Goal: Communication & Community: Answer question/provide support

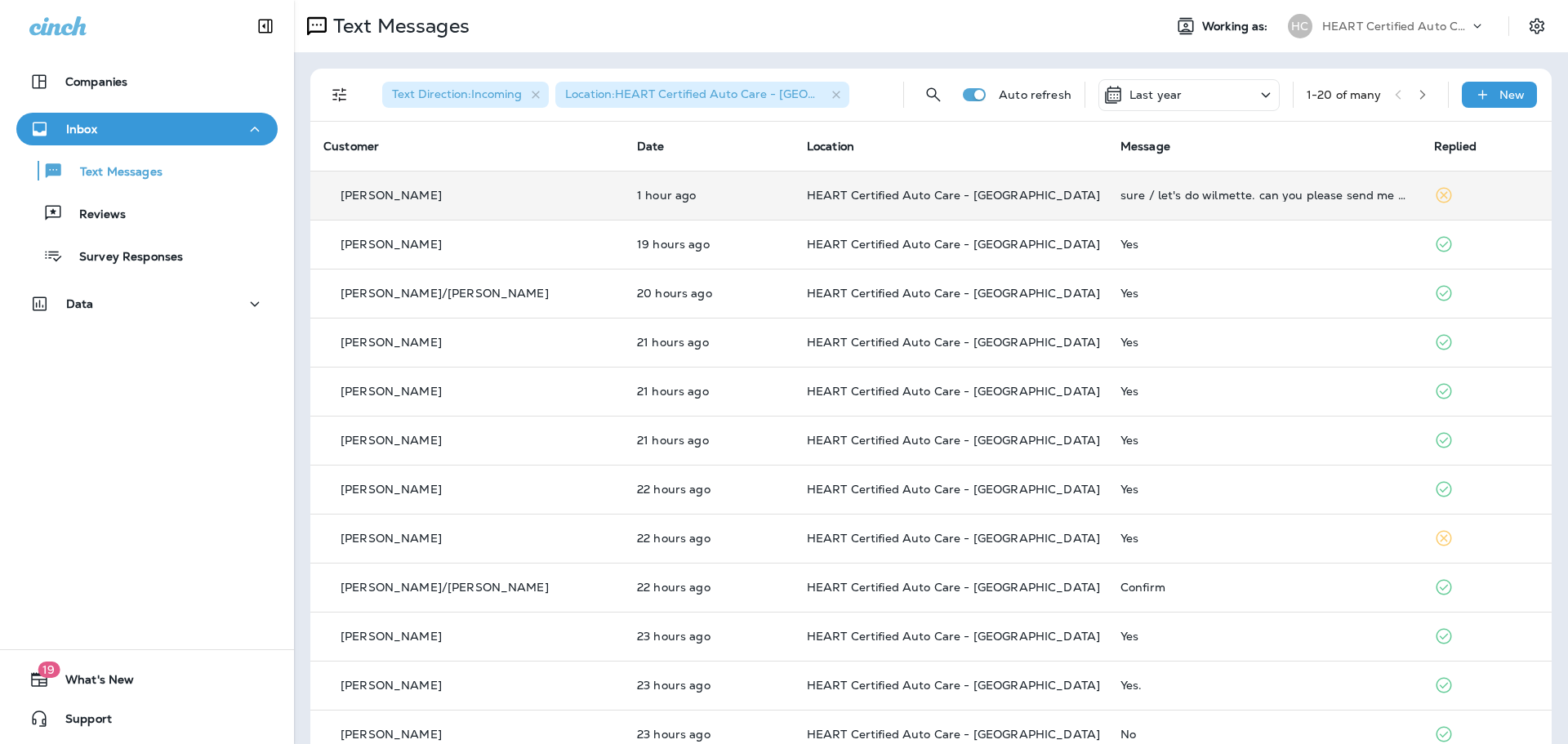
click at [1250, 198] on div "sure / let's do wilmette. can you please send me a print out of any recommended…" at bounding box center [1264, 195] width 287 height 13
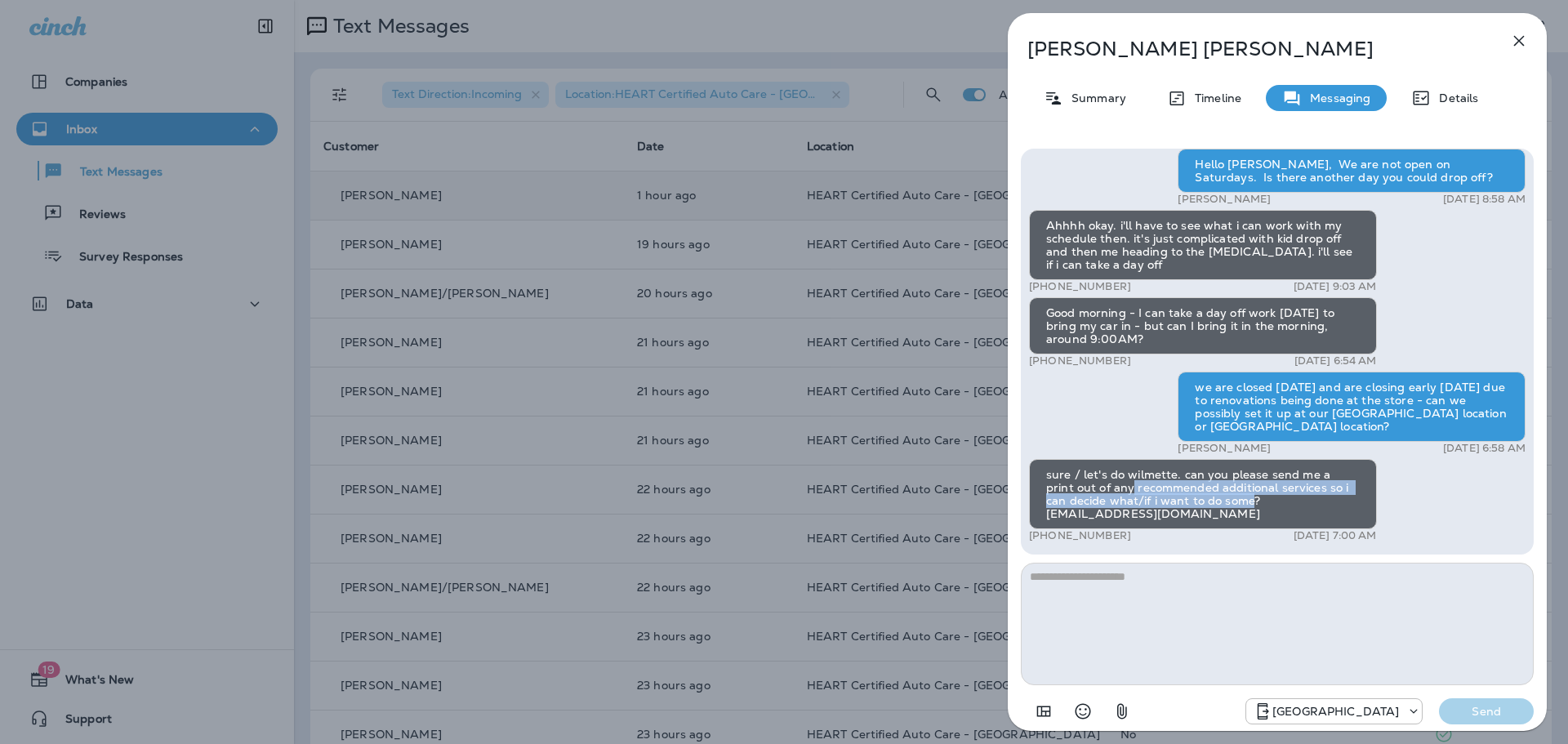
drag, startPoint x: 1103, startPoint y: 482, endPoint x: 1229, endPoint y: 504, distance: 127.9
click at [1229, 504] on div "sure / let's do wilmette. can you please send me a print out of any recommended…" at bounding box center [1202, 493] width 347 height 70
click at [1230, 504] on div "sure / let's do wilmette. can you please send me a print out of any recommended…" at bounding box center [1202, 493] width 347 height 70
drag, startPoint x: 1230, startPoint y: 504, endPoint x: 1048, endPoint y: 479, distance: 183.7
click at [1048, 479] on div "sure / let's do wilmette. can you please send me a print out of any recommended…" at bounding box center [1202, 493] width 347 height 70
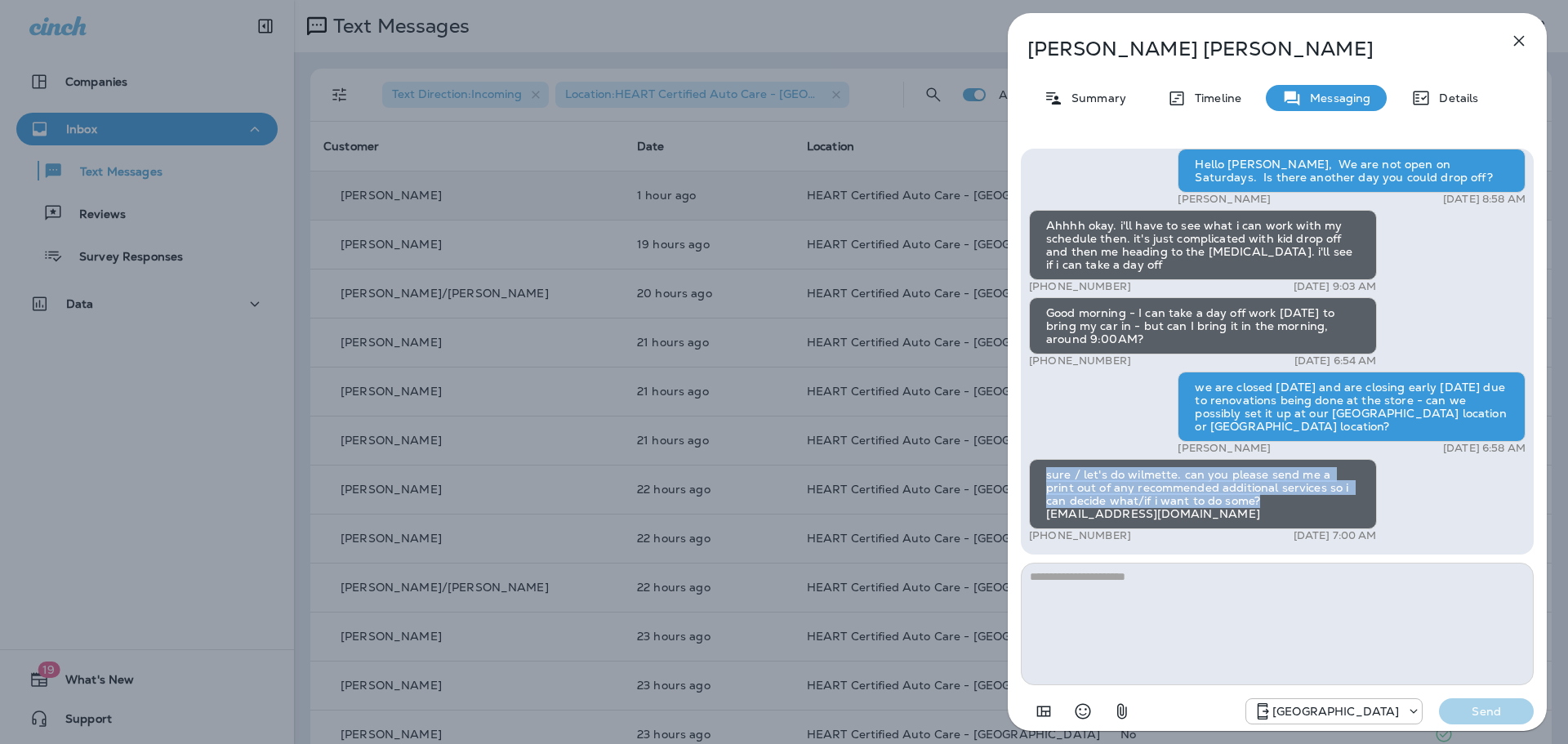
click at [1048, 479] on div "sure / let's do wilmette. can you please send me a print out of any recommended…" at bounding box center [1202, 493] width 347 height 70
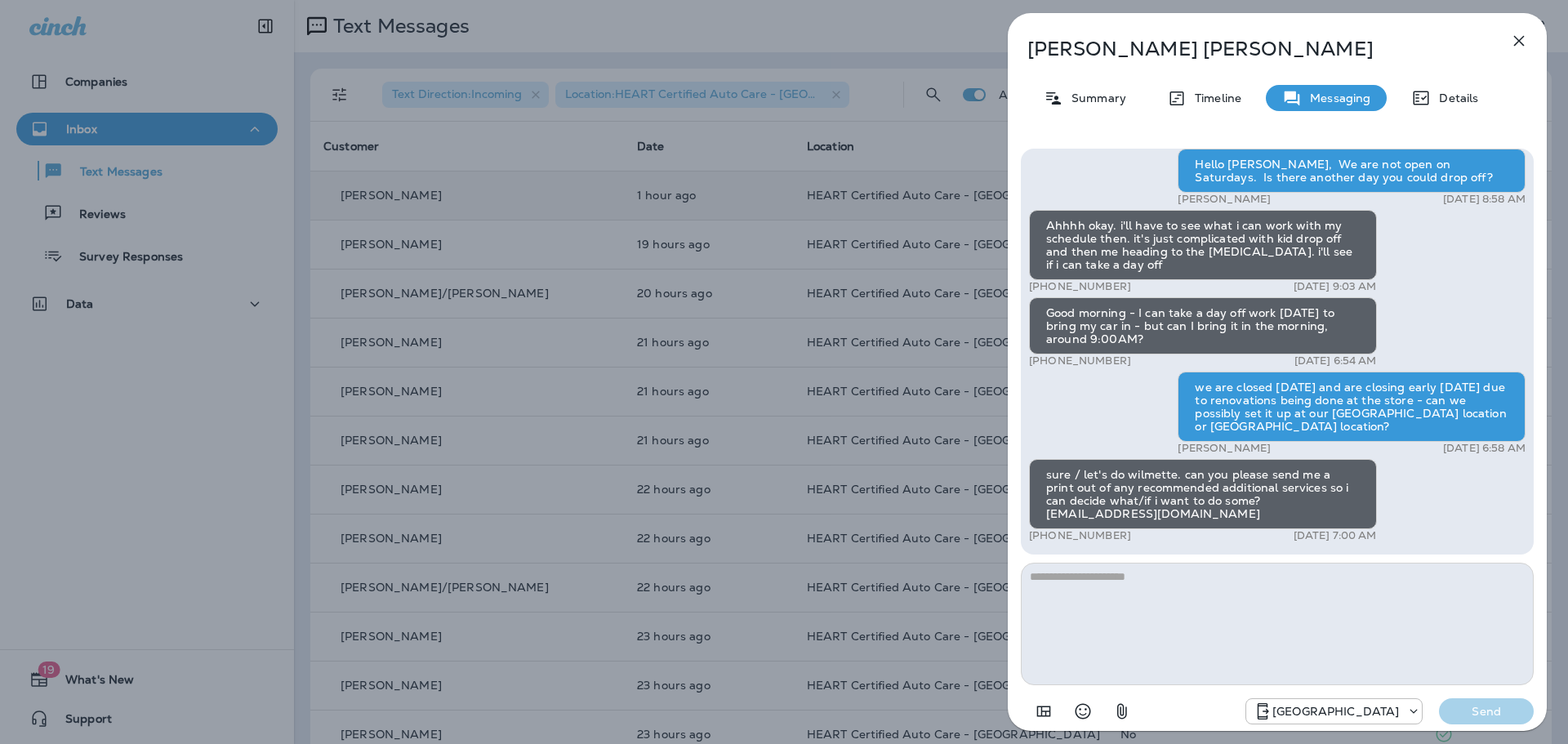
click at [1521, 39] on icon "button" at bounding box center [1518, 41] width 11 height 11
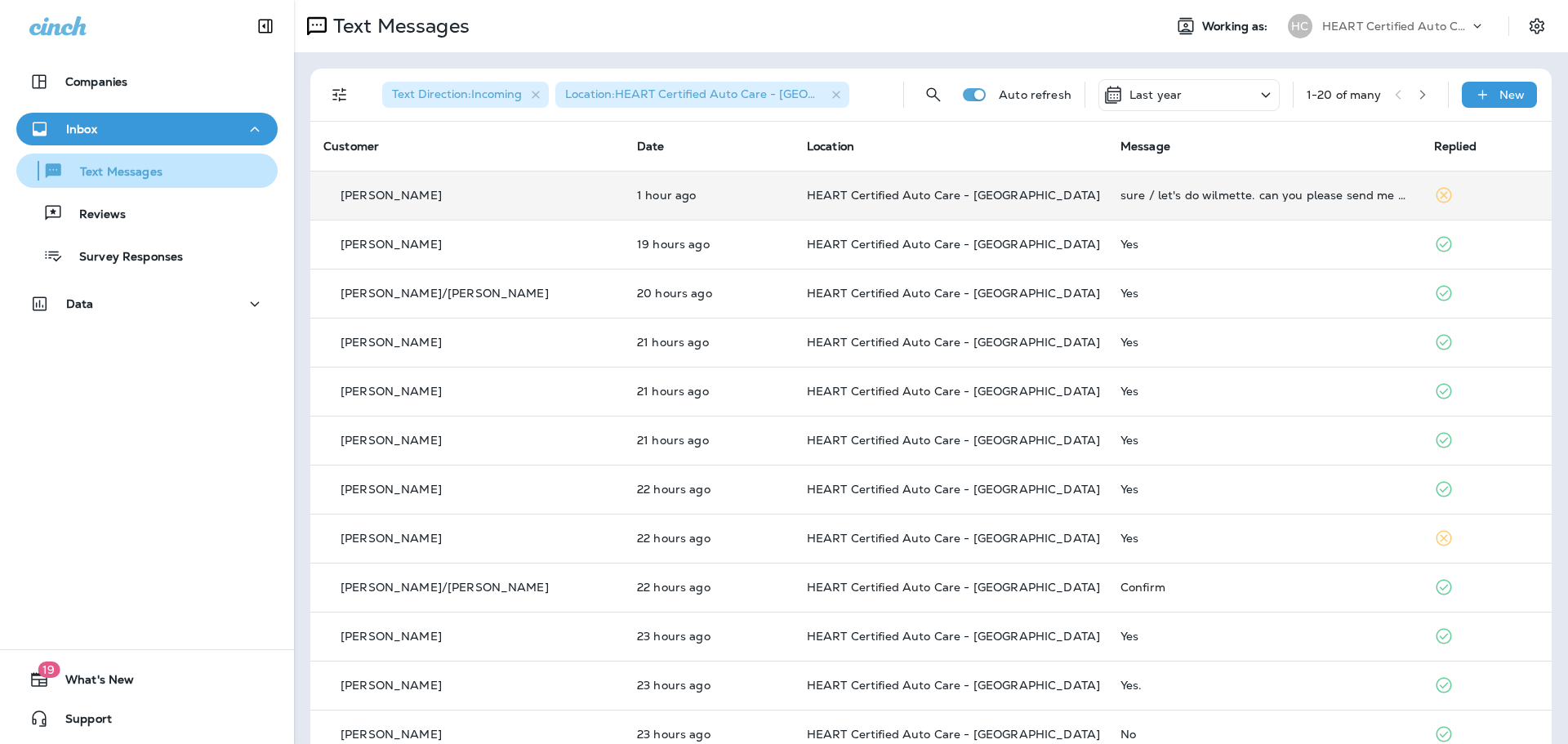
click at [101, 179] on p "Text Messages" at bounding box center [113, 172] width 99 height 15
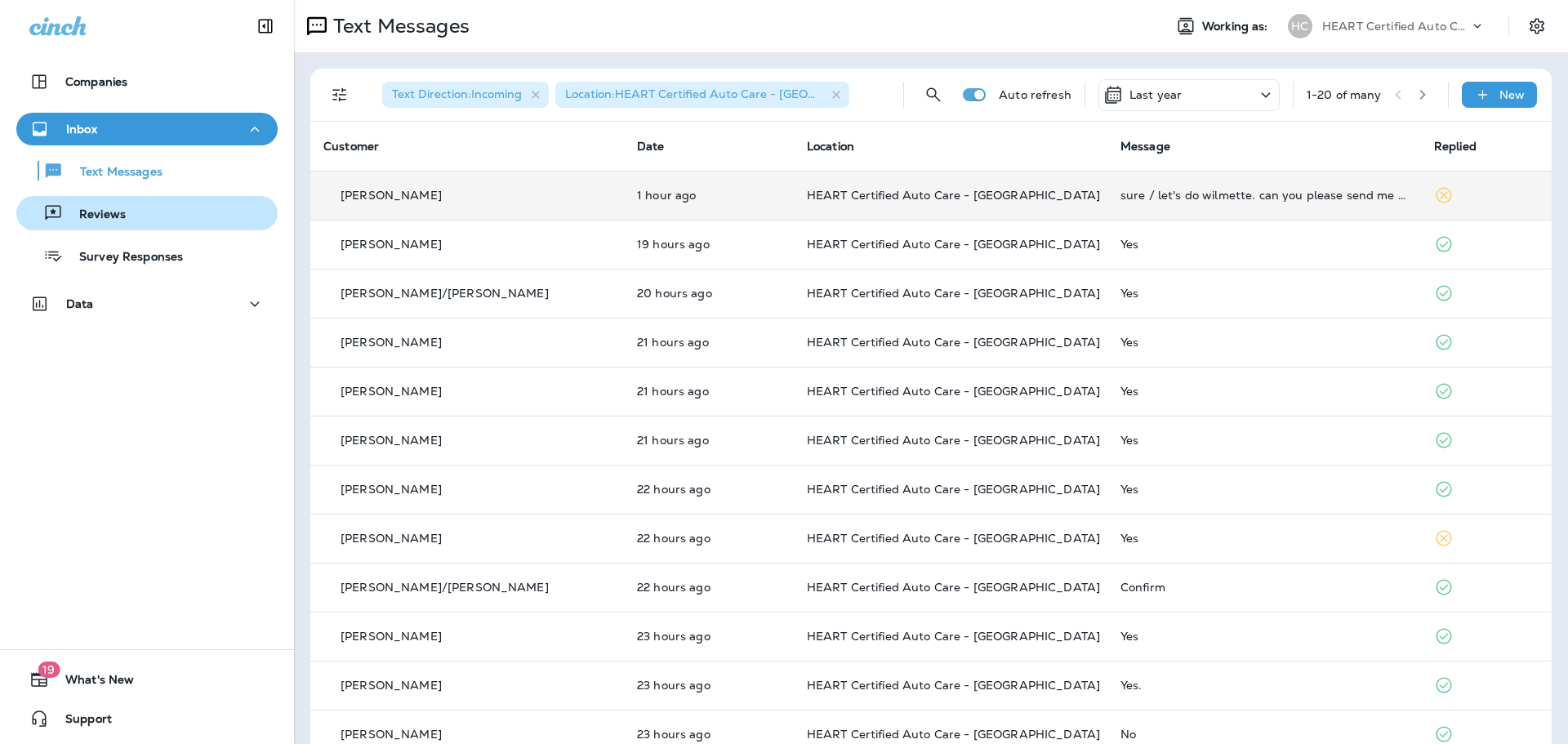
click at [124, 215] on div "Reviews" at bounding box center [146, 214] width 248 height 25
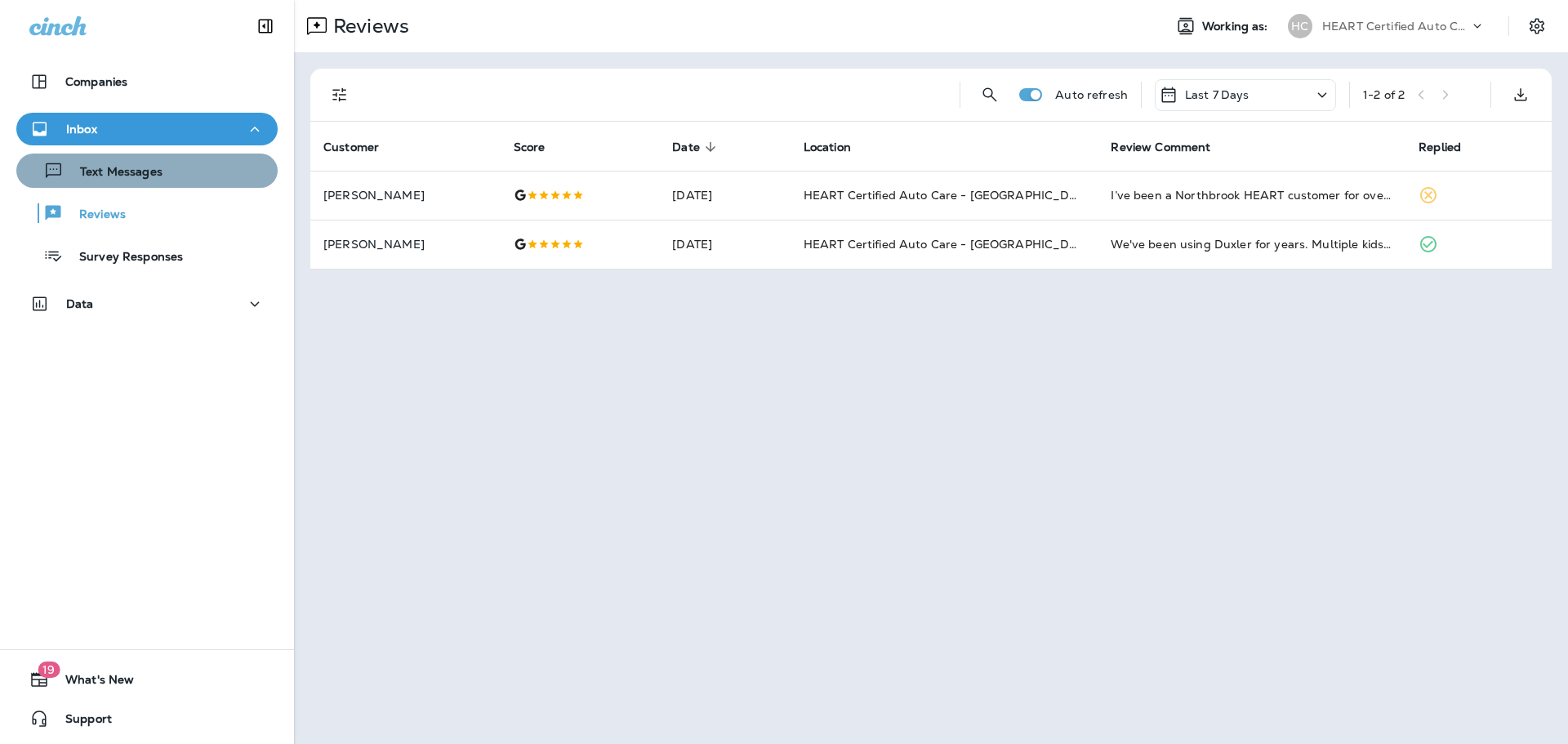
click at [197, 184] on button "Text Messages" at bounding box center [146, 170] width 261 height 34
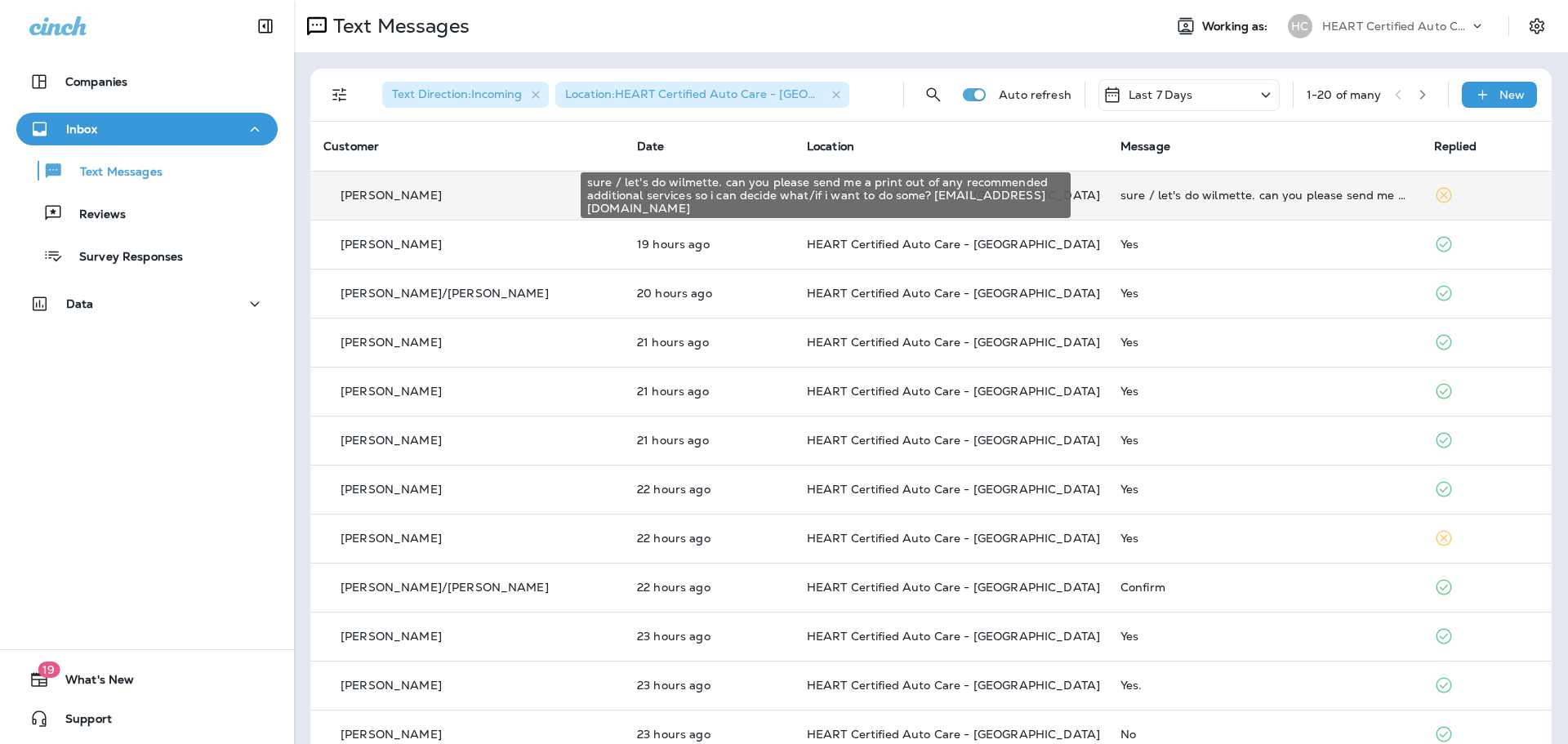
click at [1121, 197] on div "sure / let's do wilmette. can you please send me a print out of any recommended…" at bounding box center [1264, 195] width 287 height 13
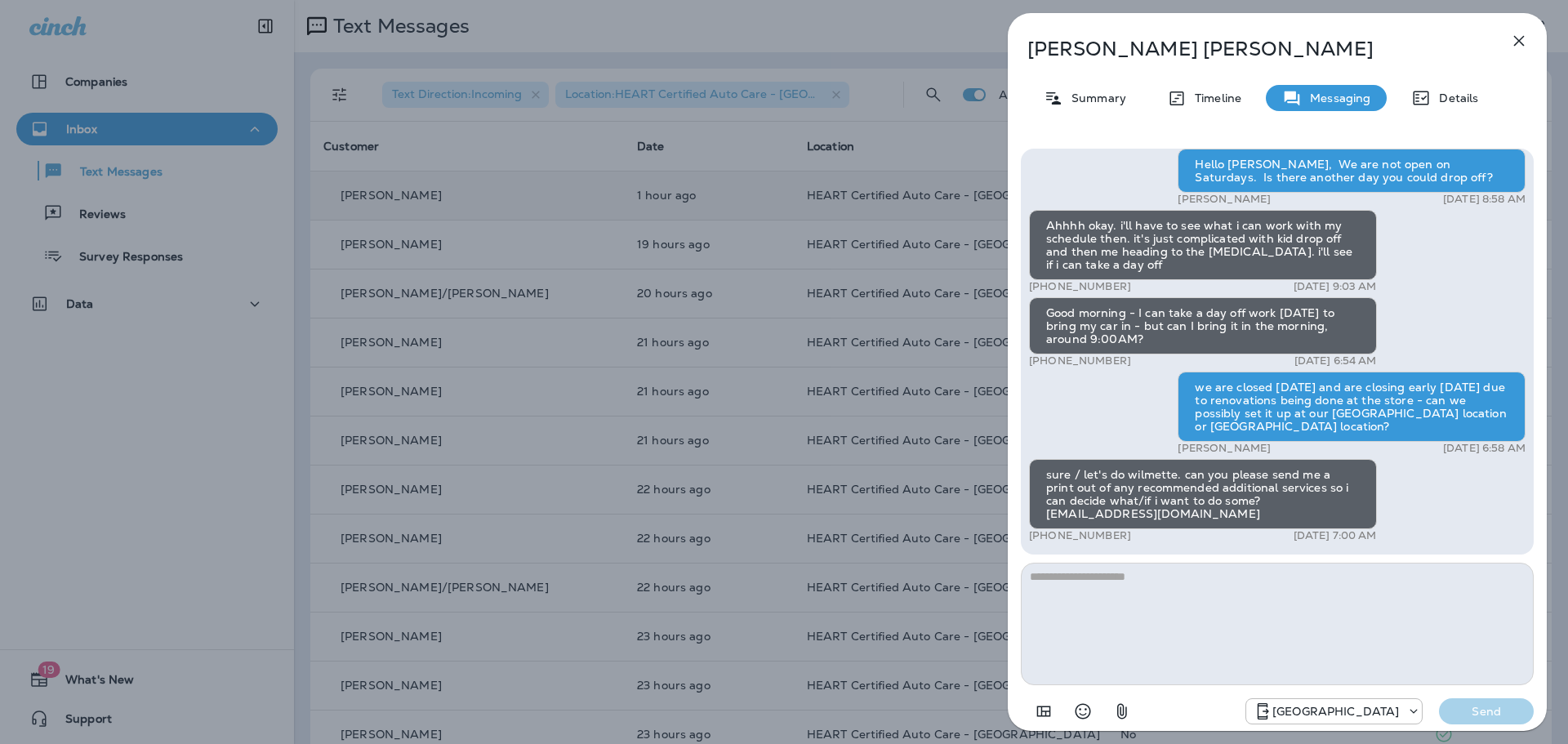
click at [1196, 586] on textarea at bounding box center [1277, 624] width 513 height 123
click at [1183, 579] on textarea at bounding box center [1277, 624] width 513 height 123
type textarea "*"
type textarea "**********"
click at [1511, 700] on button "Send" at bounding box center [1486, 710] width 95 height 26
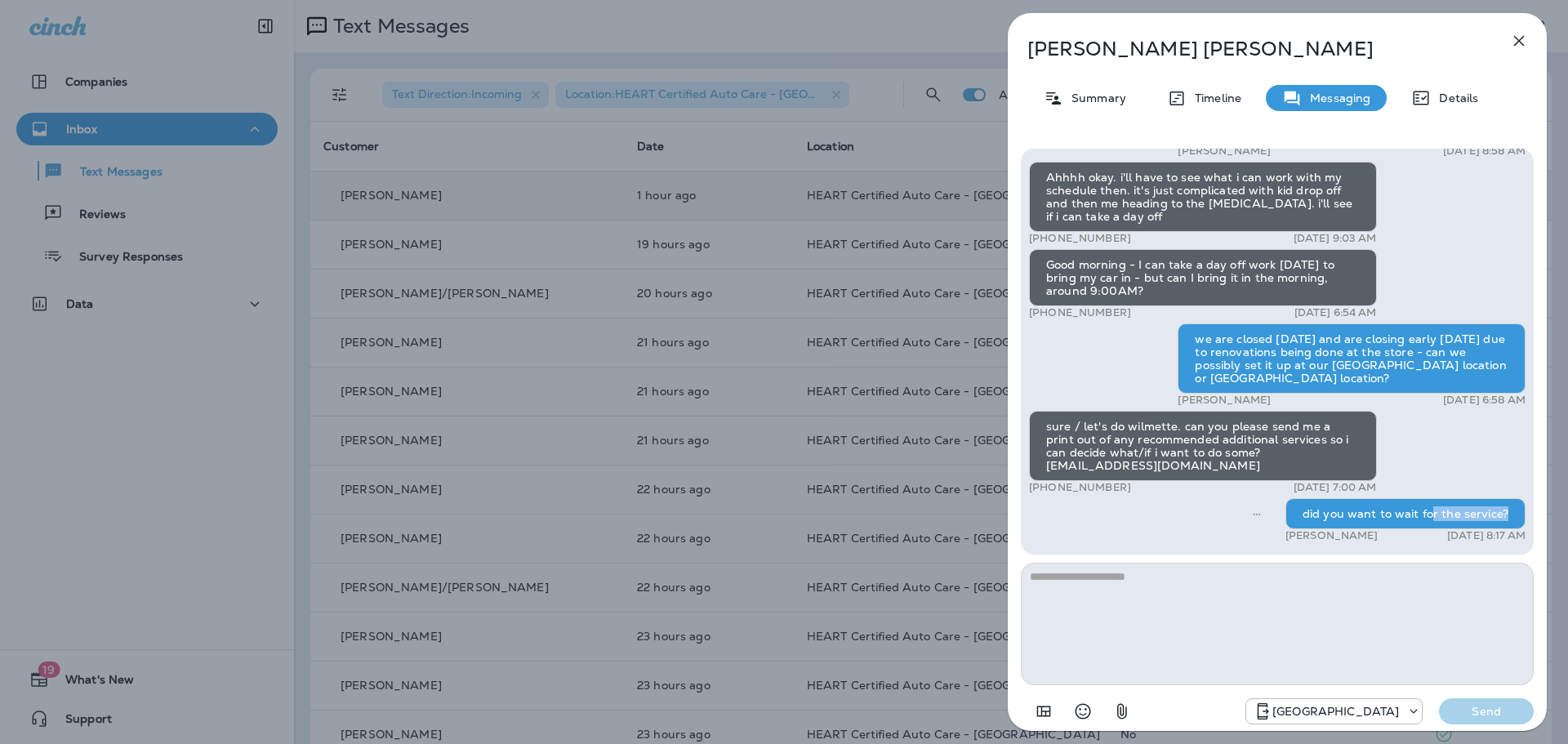
drag, startPoint x: 1428, startPoint y: 519, endPoint x: 1502, endPoint y: 520, distance: 74.0
click at [1502, 520] on div "did you want to wait for the service?" at bounding box center [1405, 513] width 240 height 31
drag, startPoint x: 1498, startPoint y: 520, endPoint x: 1303, endPoint y: 518, distance: 195.0
click at [1303, 518] on div "did you want to wait for the service?" at bounding box center [1405, 513] width 240 height 31
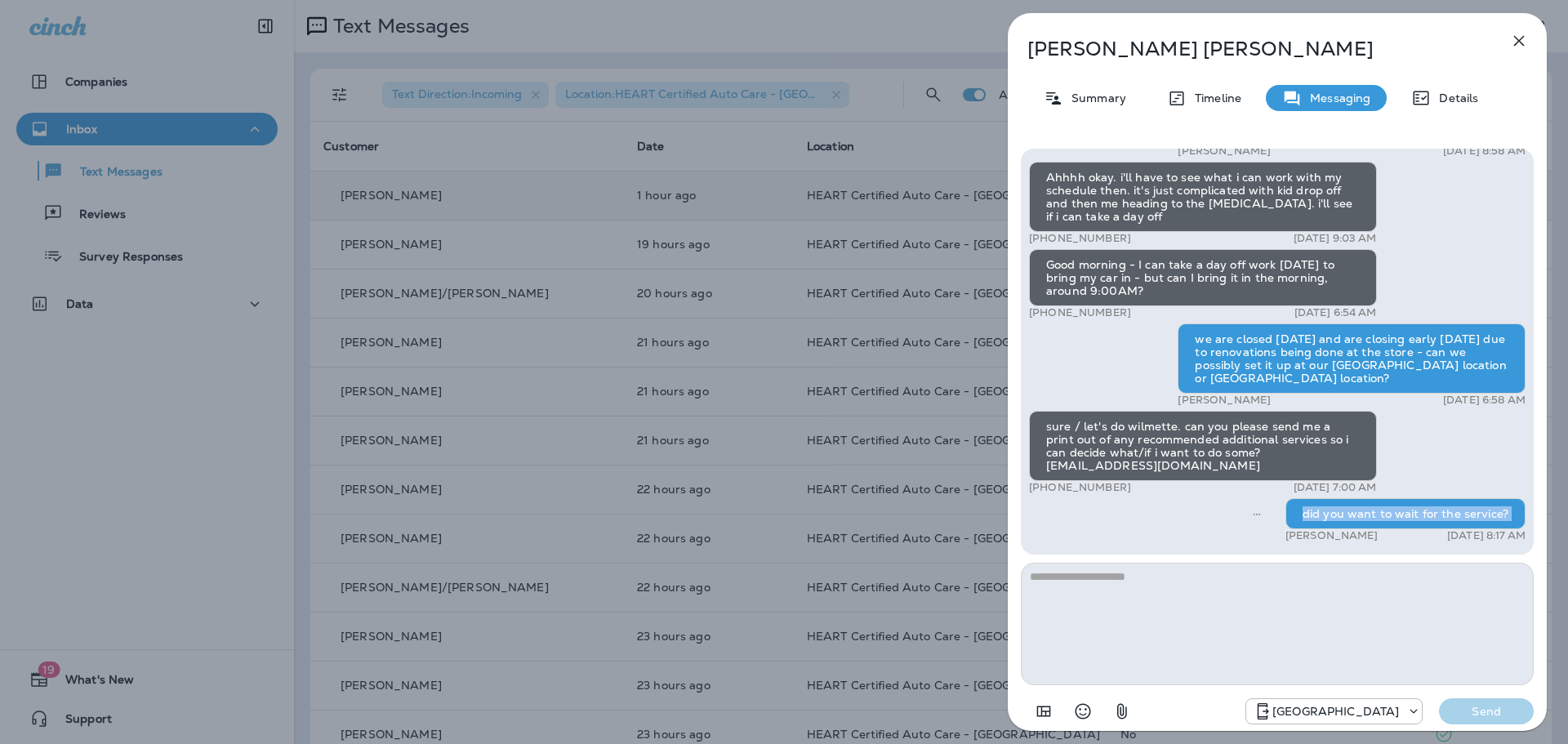
click at [1303, 518] on div "did you want to wait for the service?" at bounding box center [1405, 513] width 240 height 31
drag, startPoint x: 1303, startPoint y: 518, endPoint x: 1499, endPoint y: 520, distance: 196.0
click at [1499, 520] on div "did you want to wait for the service?" at bounding box center [1405, 513] width 240 height 31
drag, startPoint x: 1246, startPoint y: 370, endPoint x: 1284, endPoint y: 381, distance: 39.6
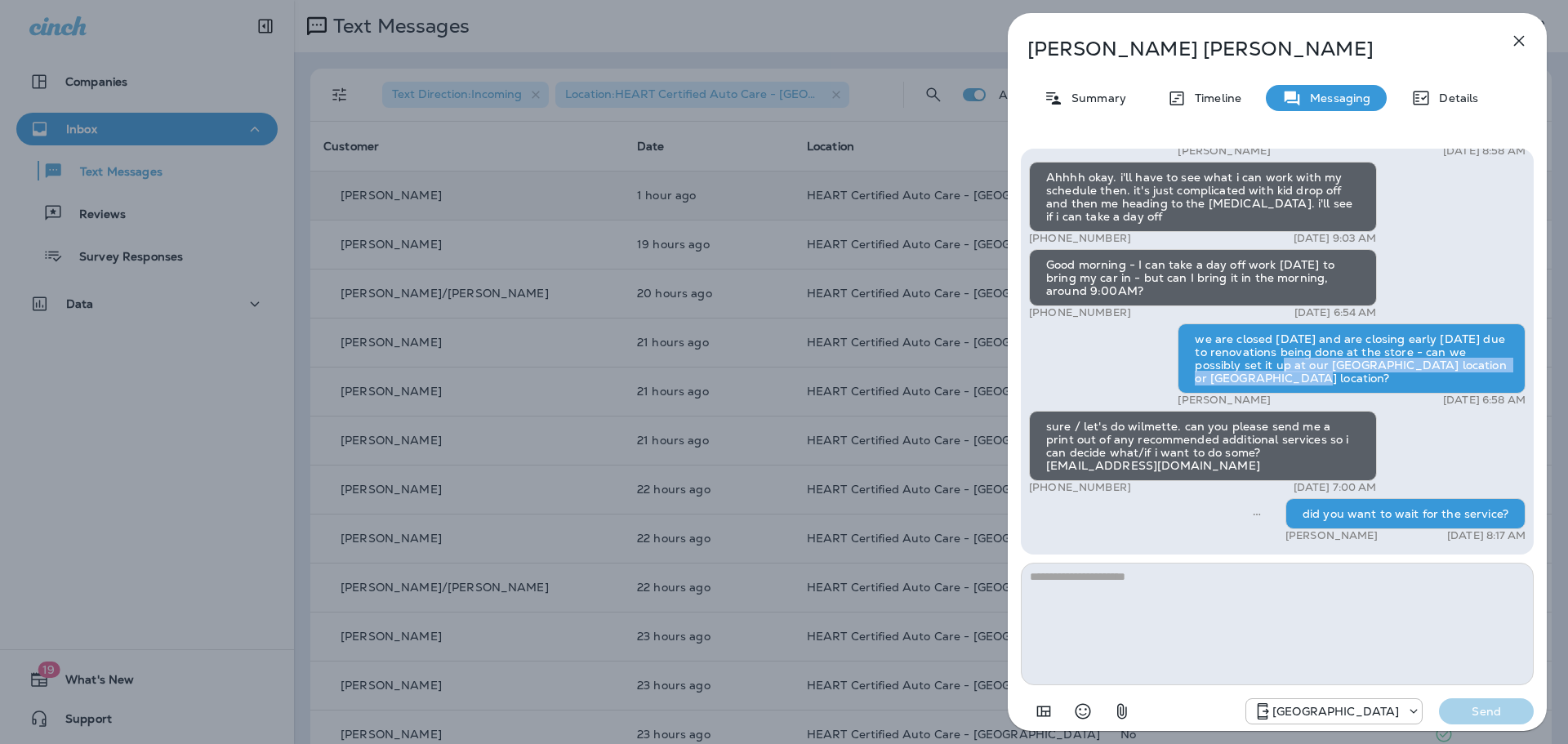
click at [1284, 381] on div "we are closed [DATE] and are closing early [DATE] due to renovations being done…" at bounding box center [1351, 358] width 347 height 70
drag, startPoint x: 1252, startPoint y: 364, endPoint x: 1298, endPoint y: 375, distance: 47.3
click at [1298, 375] on div "we are closed [DATE] and are closing early [DATE] due to renovations being done…" at bounding box center [1351, 358] width 347 height 70
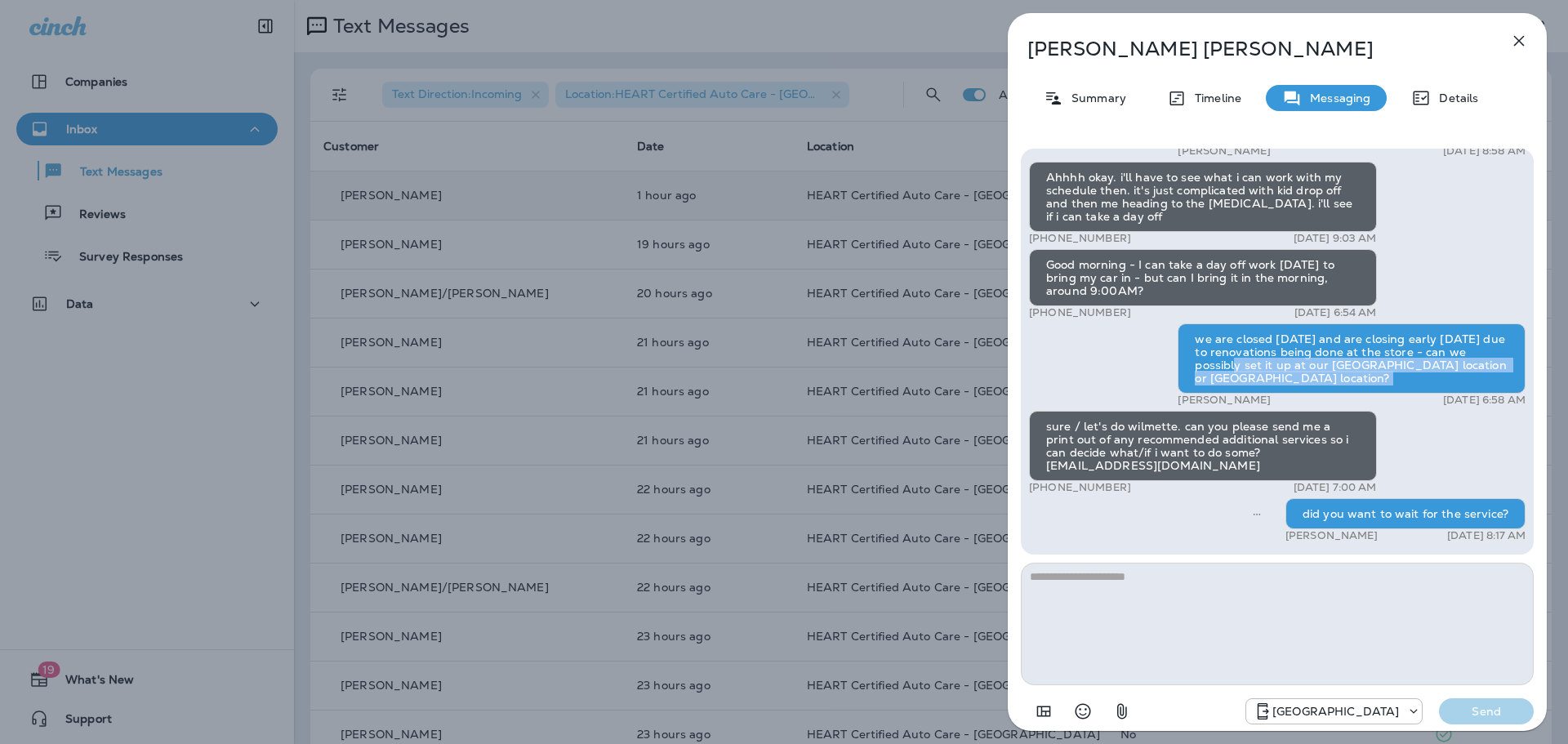
drag, startPoint x: 1298, startPoint y: 375, endPoint x: 1197, endPoint y: 363, distance: 101.7
click at [1197, 363] on div "we are closed [DATE] and are closing early [DATE] due to renovations being done…" at bounding box center [1351, 358] width 347 height 70
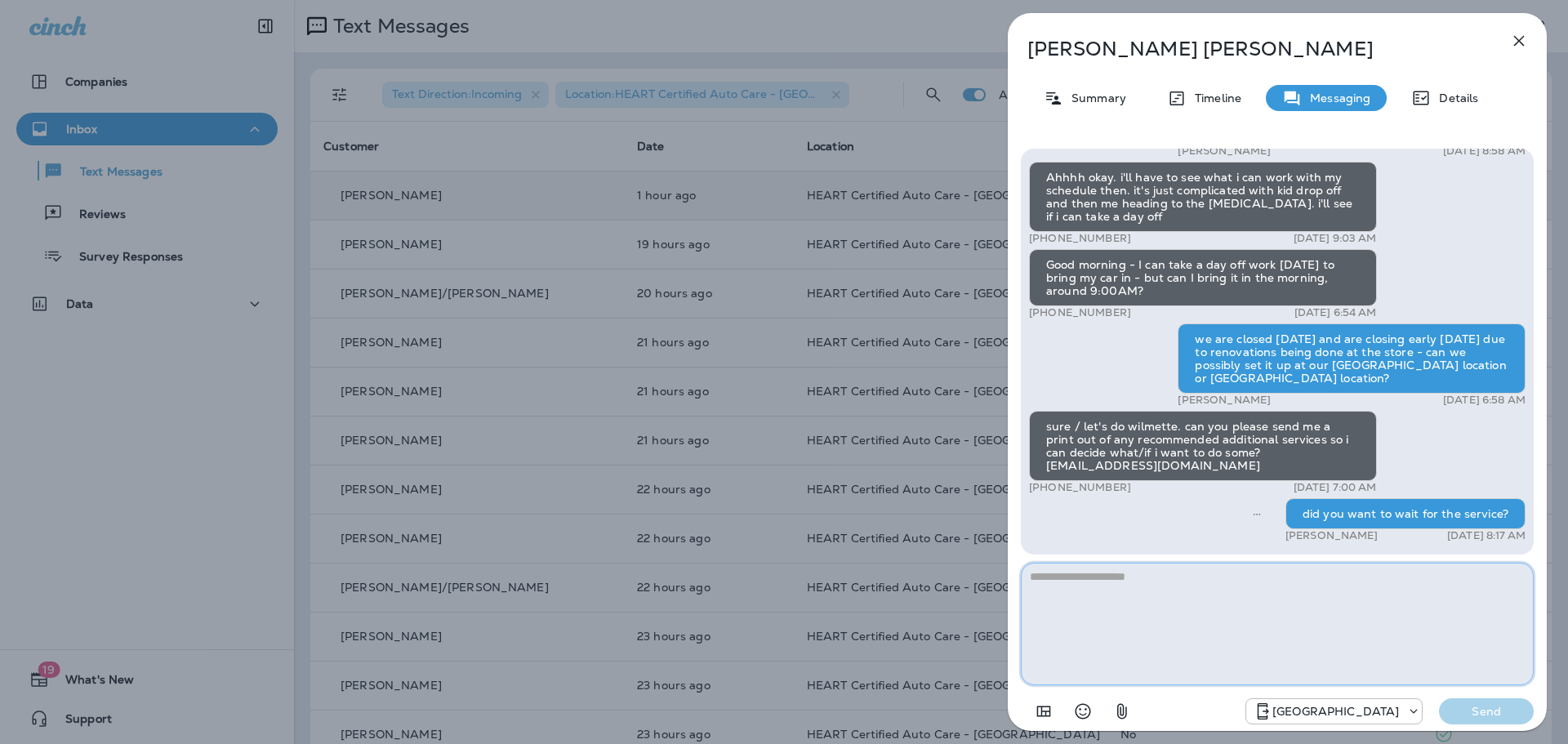
click at [1335, 585] on textarea at bounding box center [1277, 624] width 513 height 123
click at [1232, 635] on textarea at bounding box center [1277, 624] width 513 height 123
click at [1167, 592] on textarea at bounding box center [1277, 624] width 513 height 123
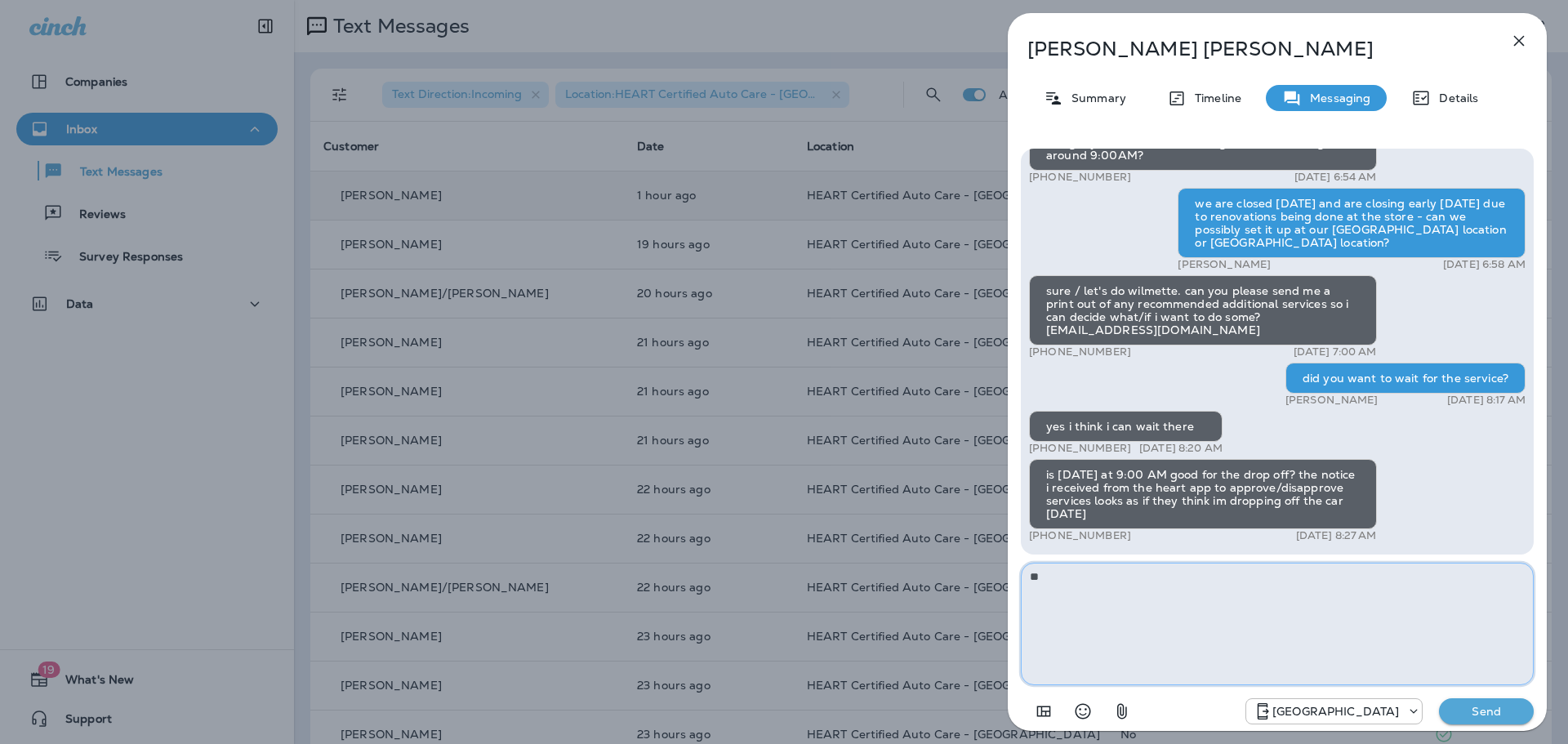
type textarea "*"
click at [1223, 611] on textarea "**********" at bounding box center [1277, 624] width 513 height 123
click at [1211, 588] on textarea "**********" at bounding box center [1277, 624] width 513 height 123
click at [1210, 586] on textarea "**********" at bounding box center [1277, 624] width 513 height 123
click at [1208, 582] on textarea "**********" at bounding box center [1277, 624] width 513 height 123
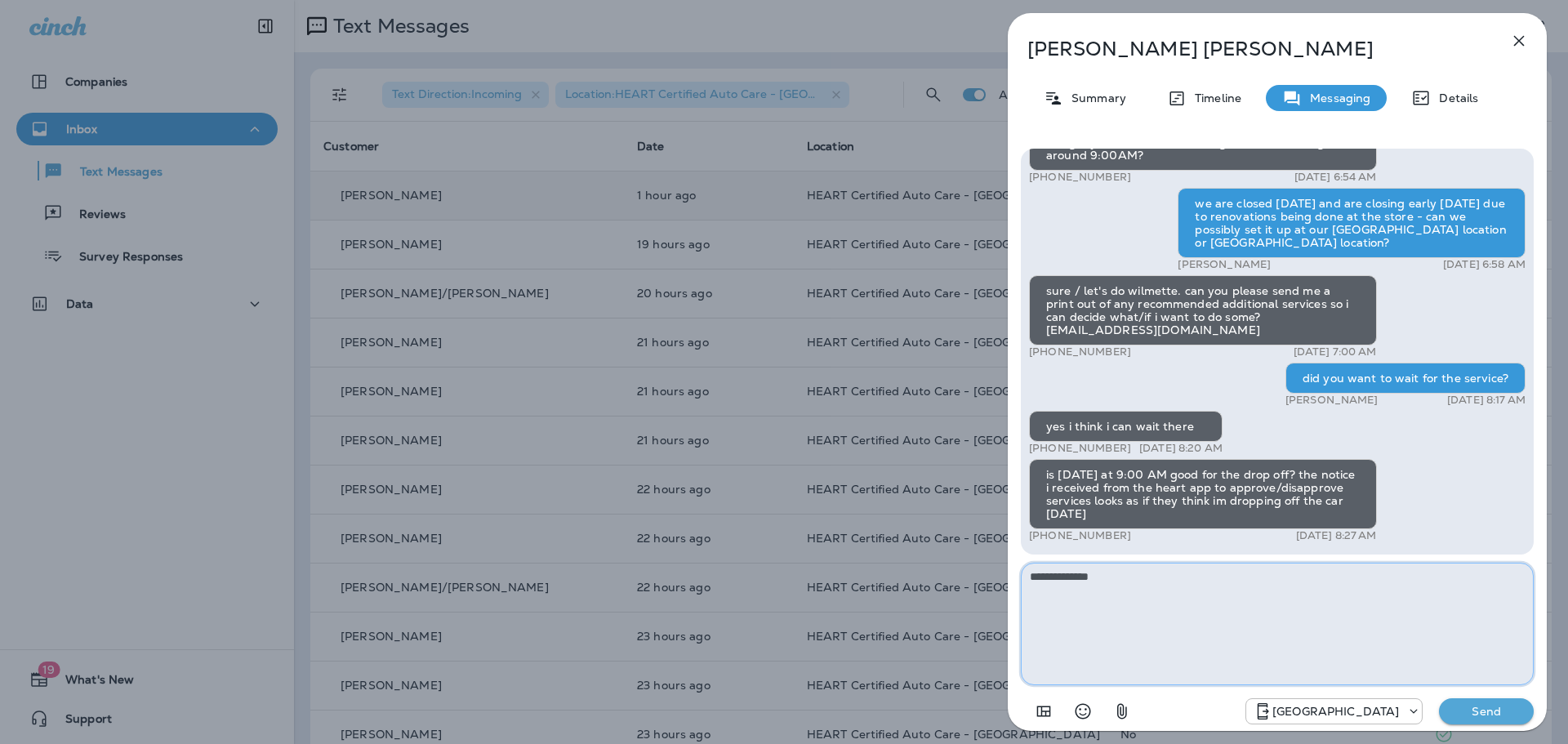
click at [1204, 576] on textarea "**********" at bounding box center [1277, 624] width 513 height 123
click at [1205, 576] on textarea "**********" at bounding box center [1277, 624] width 513 height 123
type textarea "*"
type textarea "**********"
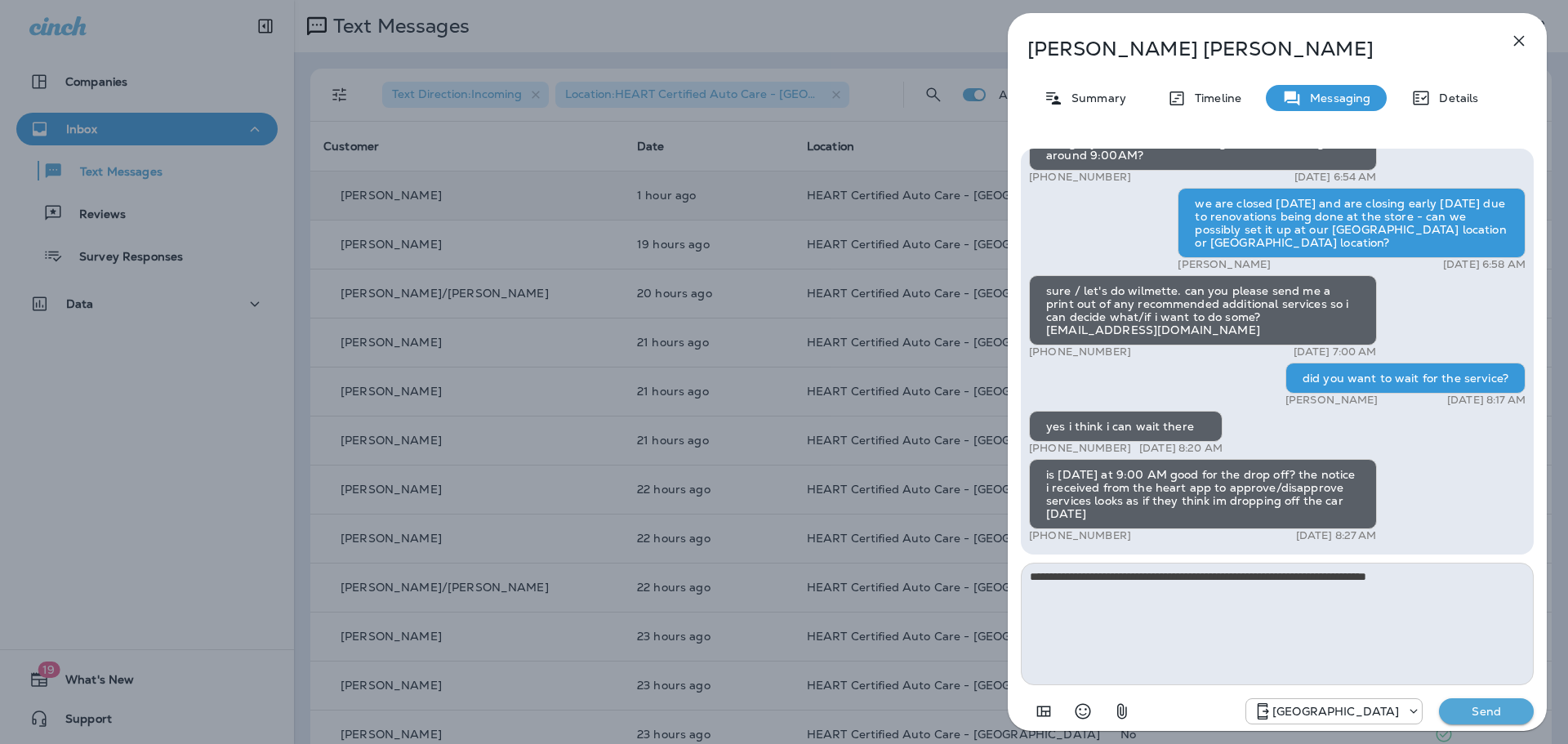
click at [1490, 708] on p "Send" at bounding box center [1487, 710] width 69 height 14
